Goal: Information Seeking & Learning: Learn about a topic

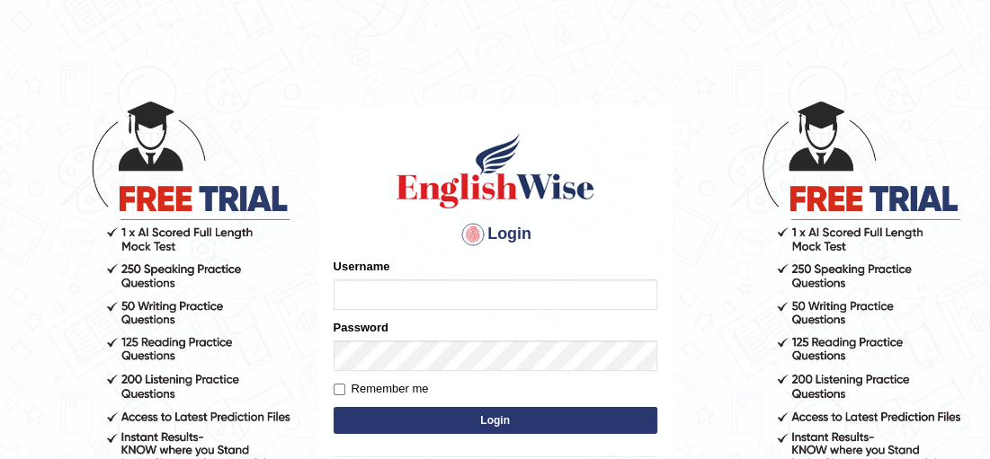
type input "Irum2025"
click at [552, 417] on button "Login" at bounding box center [495, 420] width 324 height 27
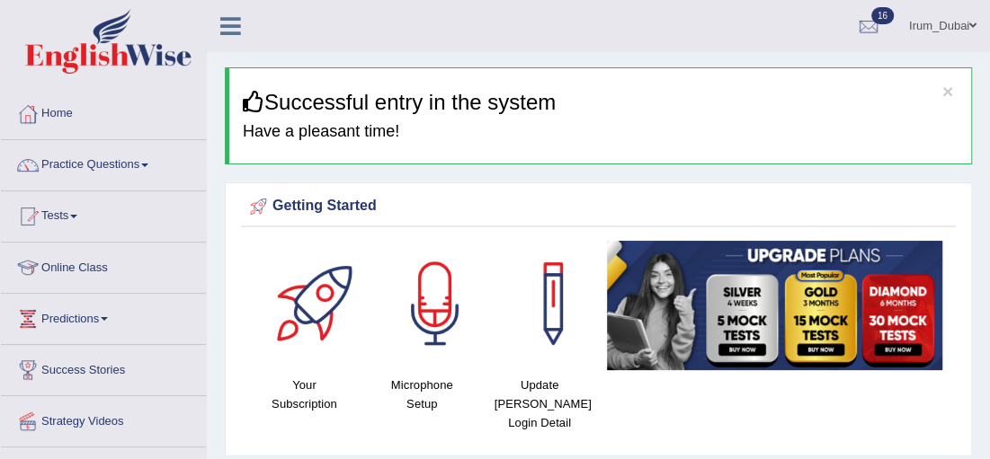
click at [618, 69] on div "× Successful entry in the system Have a pleasant time!" at bounding box center [598, 115] width 747 height 97
click at [142, 174] on link "Practice Questions" at bounding box center [103, 162] width 205 height 45
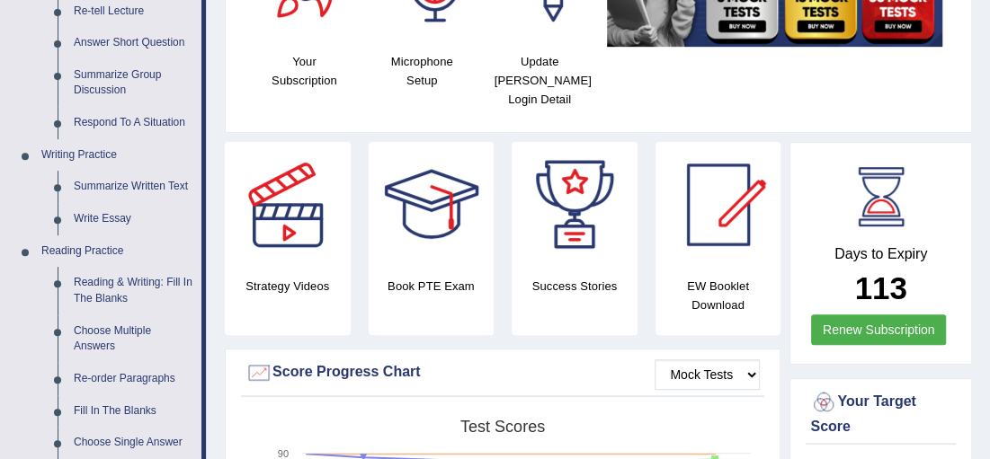
scroll to position [356, 0]
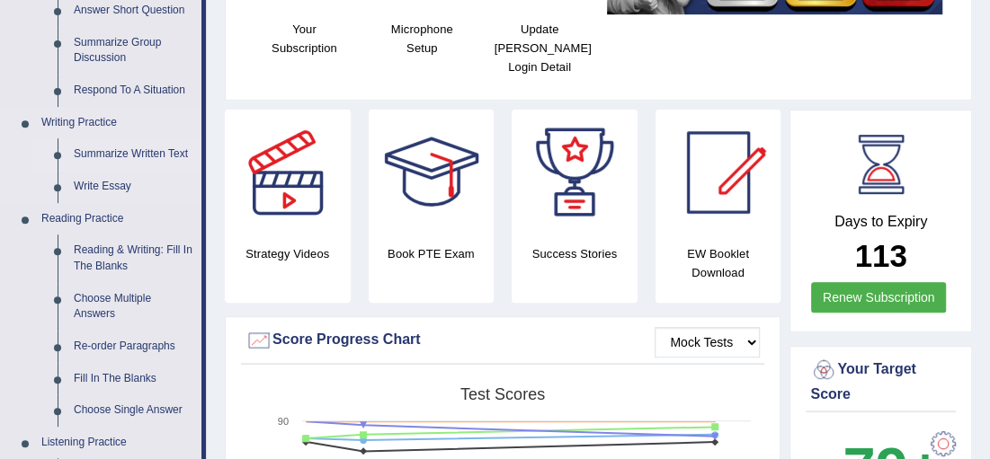
click at [163, 153] on link "Summarize Written Text" at bounding box center [134, 154] width 136 height 32
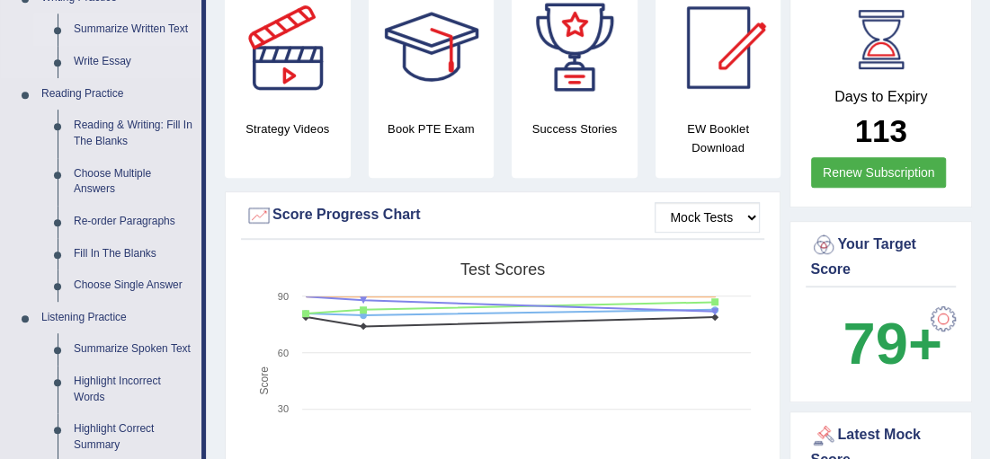
scroll to position [1312, 0]
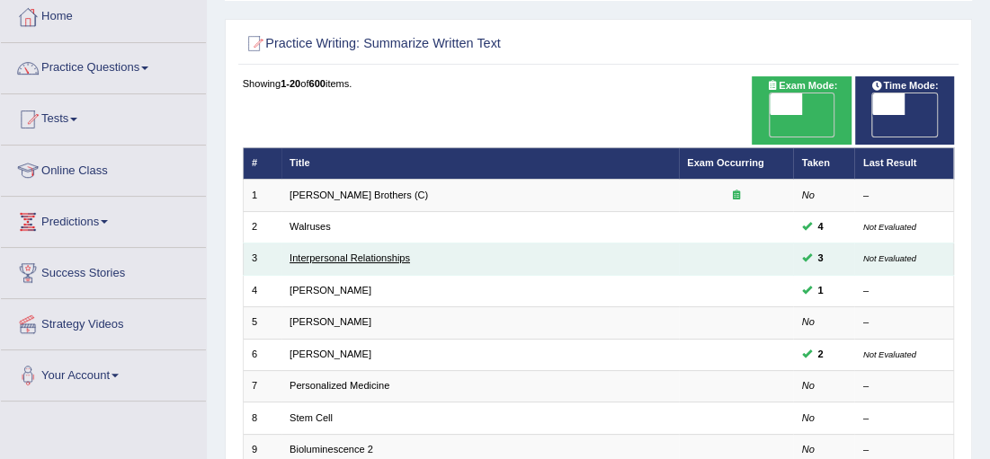
scroll to position [129, 0]
